Goal: Task Accomplishment & Management: Use online tool/utility

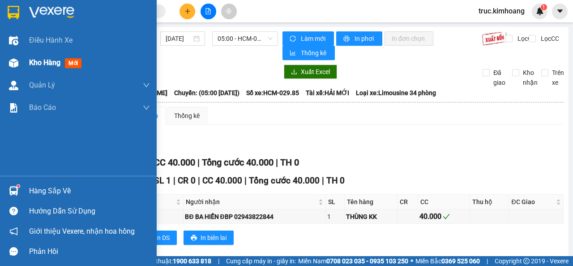
click at [38, 67] on span "Kho hàng" at bounding box center [44, 62] width 31 height 9
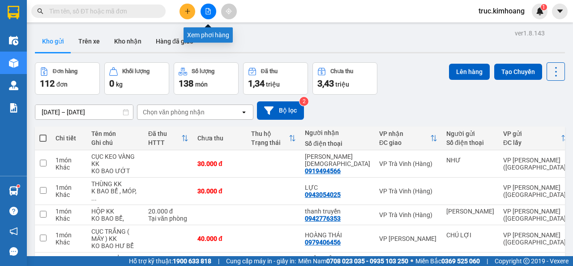
click at [210, 14] on button at bounding box center [209, 12] width 16 height 16
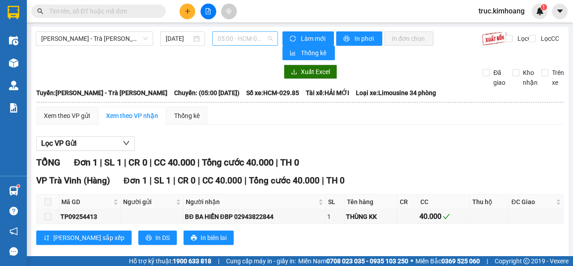
click at [244, 41] on span "05:00 - HCM-029.85" at bounding box center [245, 38] width 55 height 13
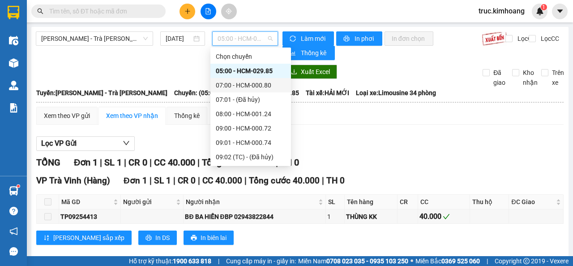
click at [247, 81] on div "07:00 - HCM-000.80" at bounding box center [251, 85] width 70 height 10
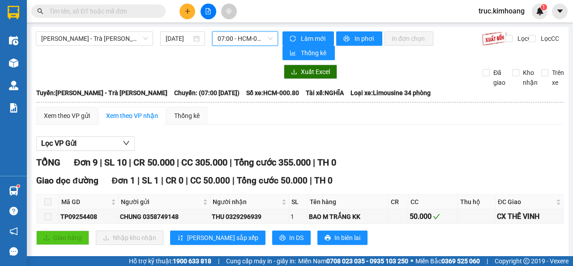
click at [236, 42] on span "07:00 - HCM-000.80" at bounding box center [245, 38] width 55 height 13
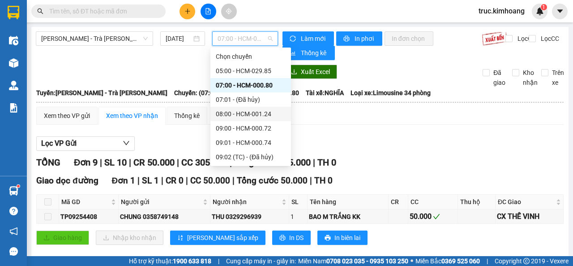
click at [249, 112] on div "08:00 - HCM-001.24" at bounding box center [251, 114] width 70 height 10
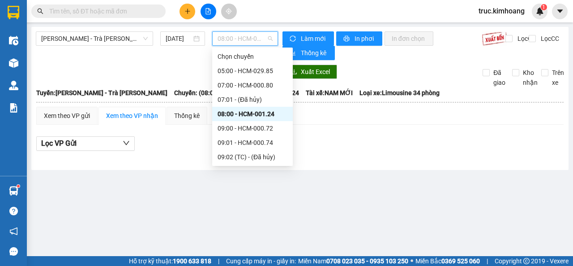
click at [251, 39] on span "08:00 - HCM-001.24" at bounding box center [245, 38] width 55 height 13
click at [260, 124] on div "09:00 - HCM-000.72" at bounding box center [253, 128] width 70 height 10
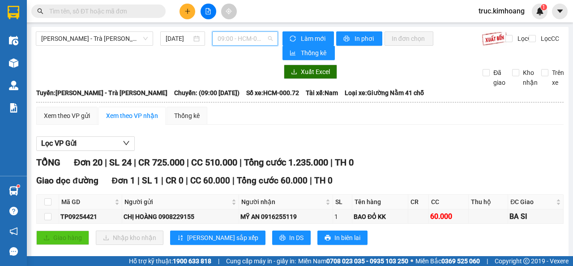
click at [249, 35] on span "09:00 - HCM-000.72" at bounding box center [245, 38] width 55 height 13
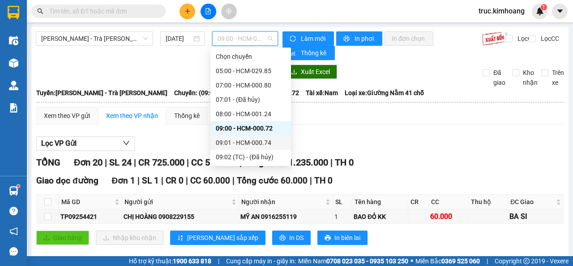
click at [252, 138] on div "09:01 - HCM-000.74" at bounding box center [251, 142] width 70 height 10
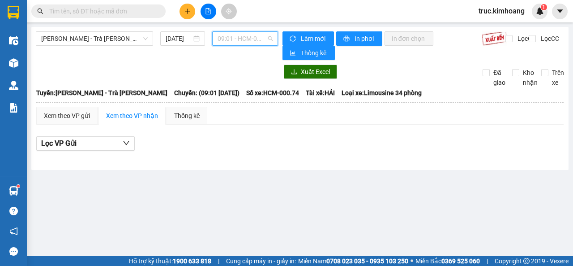
click at [238, 38] on span "09:01 - HCM-000.74" at bounding box center [245, 38] width 55 height 13
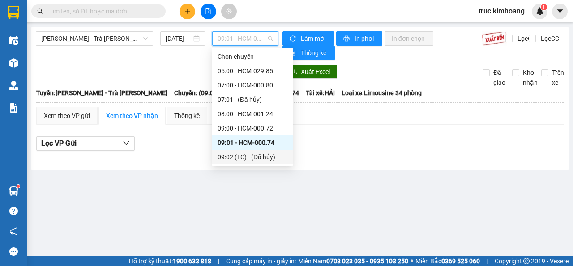
scroll to position [45, 0]
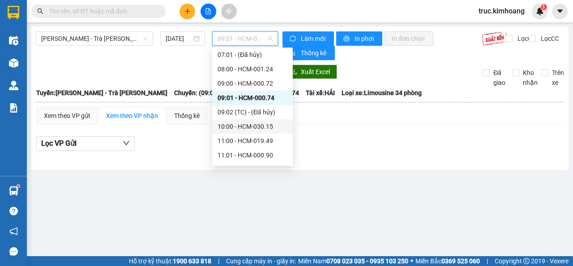
click at [243, 126] on div "10:00 - HCM-030.15" at bounding box center [253, 126] width 70 height 10
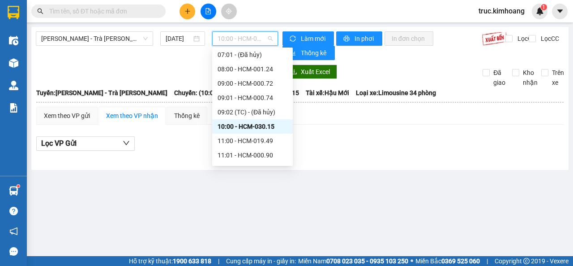
click at [243, 42] on span "10:00 - HCM-030.15" at bounding box center [245, 38] width 55 height 13
click at [250, 142] on div "11:00 - HCM-019.49" at bounding box center [253, 141] width 70 height 10
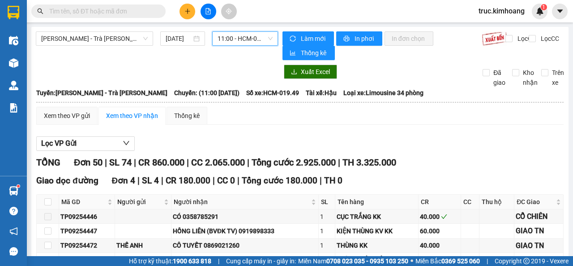
click at [254, 41] on span "11:00 - HCM-019.49" at bounding box center [245, 38] width 55 height 13
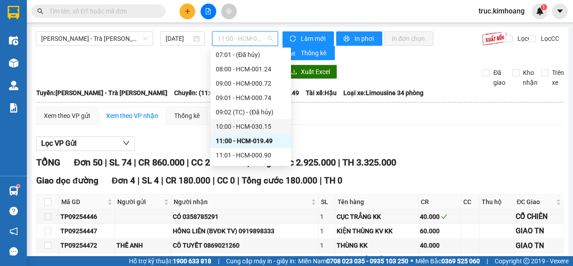
scroll to position [90, 0]
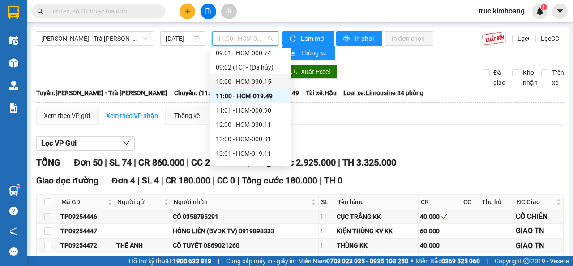
click at [250, 121] on div "12:00 - HCM-030.11" at bounding box center [251, 125] width 70 height 10
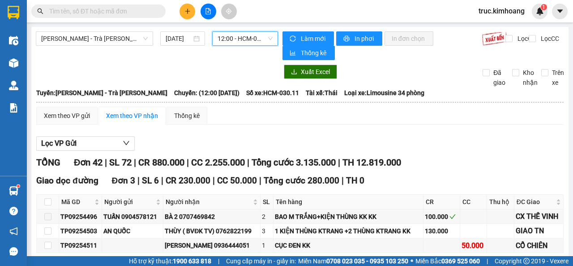
click at [247, 42] on span "12:00 - HCM-030.11" at bounding box center [245, 38] width 55 height 13
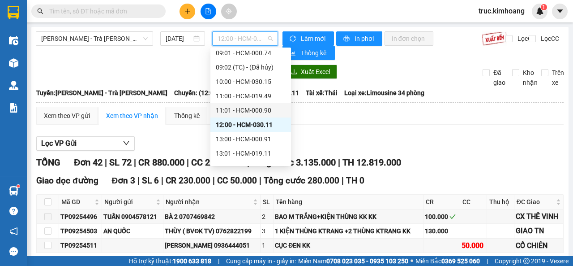
scroll to position [201, 0]
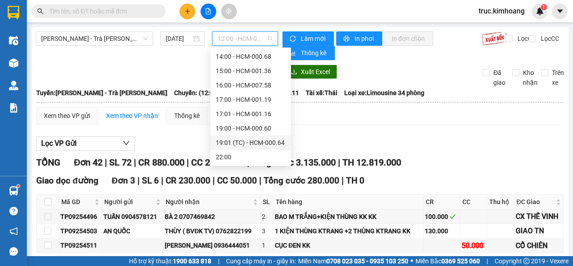
click at [242, 144] on div "19:01 (TC) - HCM-000.64" at bounding box center [251, 142] width 70 height 10
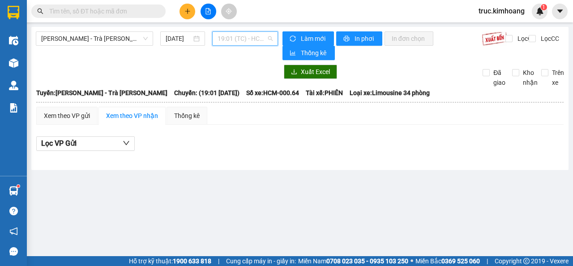
click at [252, 41] on span "19:01 (TC) - HCM-000.64" at bounding box center [245, 38] width 55 height 13
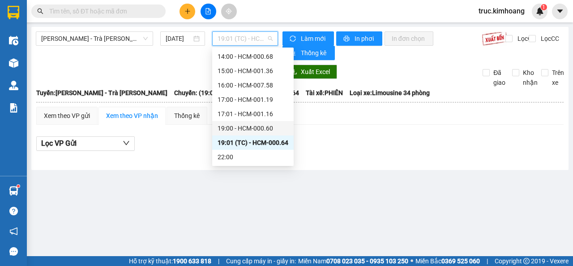
click at [240, 123] on div "19:00 - HCM-000.60" at bounding box center [253, 128] width 71 height 10
